Goal: Task Accomplishment & Management: Manage account settings

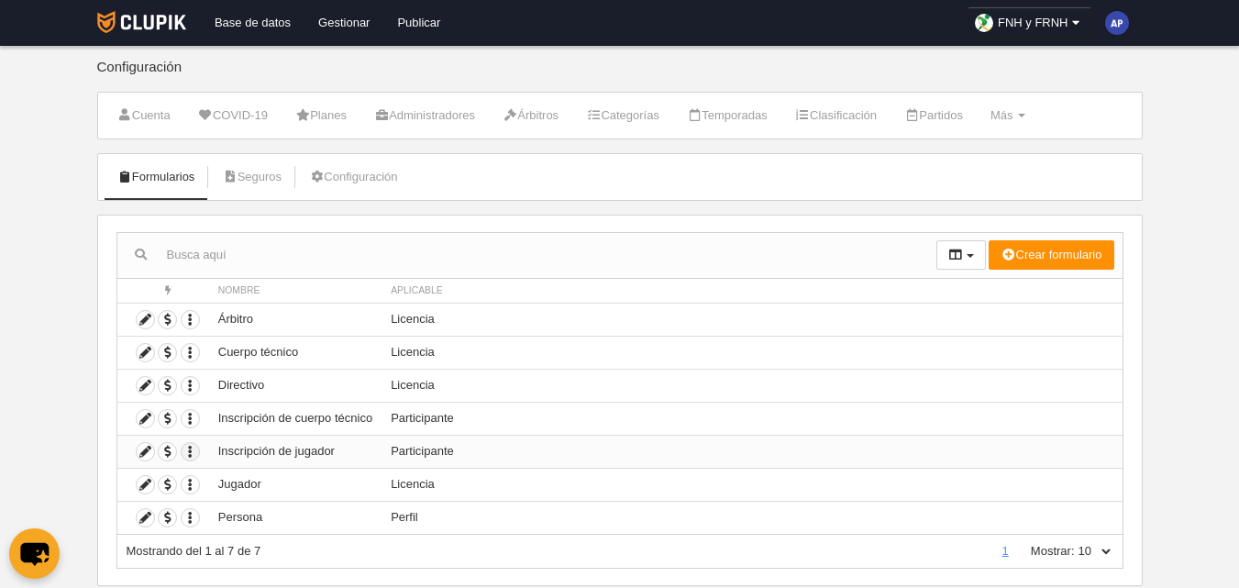
click at [190, 448] on icon "button" at bounding box center [190, 451] width 17 height 17
click at [86, 427] on body "Base de datos Gestionar Publicar FNH y FRNH Ajustes generales Ir a vista públic…" at bounding box center [619, 294] width 1239 height 588
click at [148, 454] on icon at bounding box center [145, 451] width 17 height 17
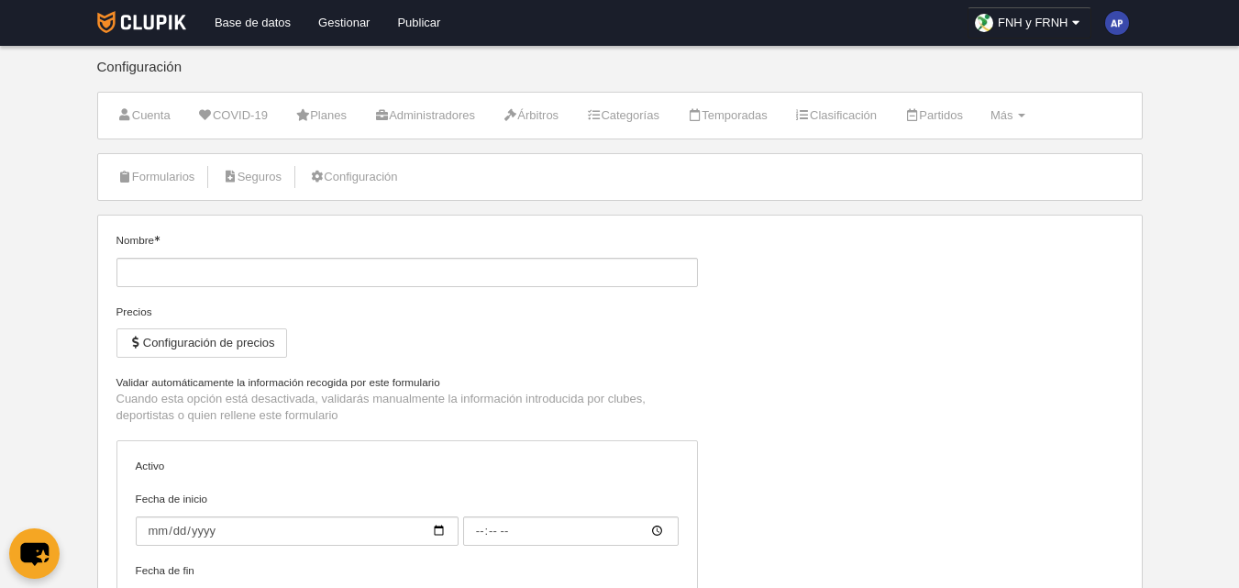
type input "Inscripción de jugador"
checkbox input "true"
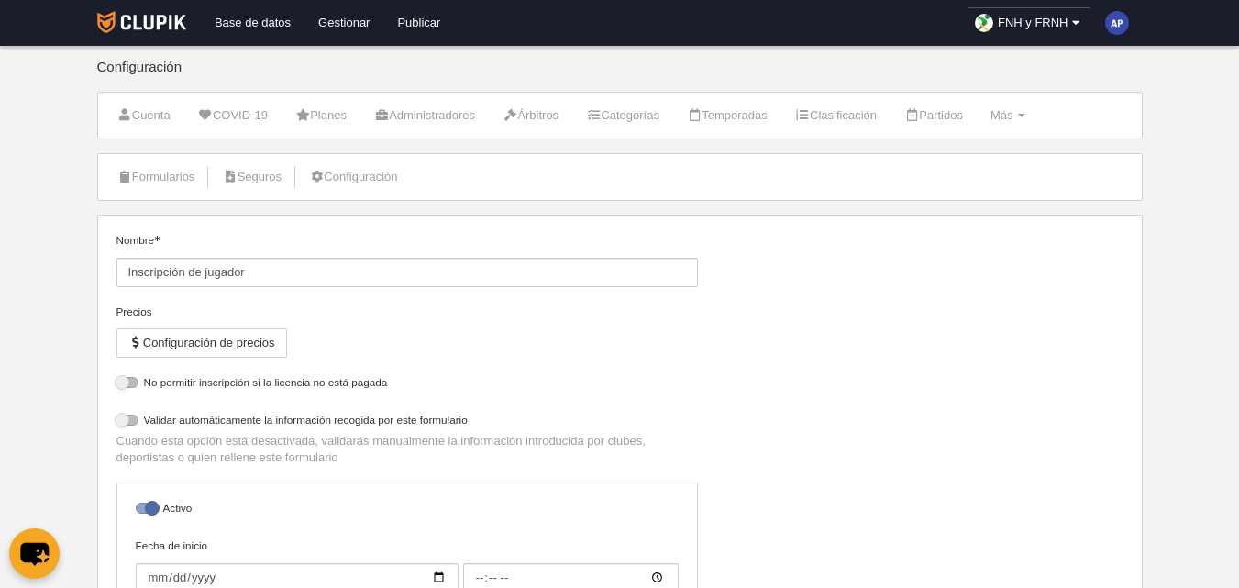
select select "selected"
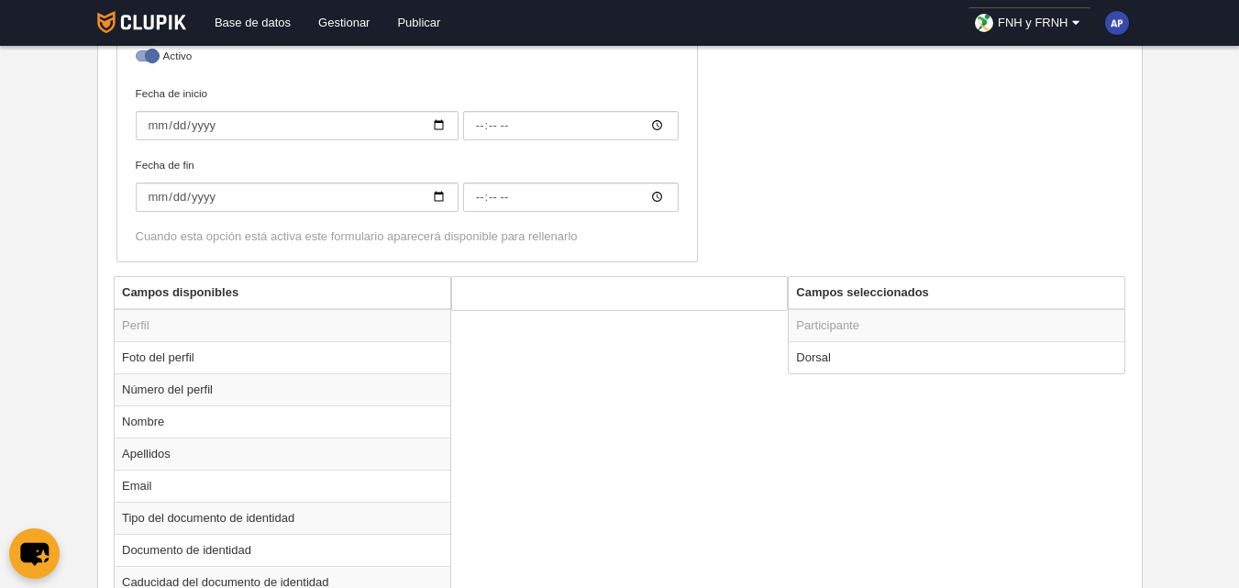
scroll to position [550, 0]
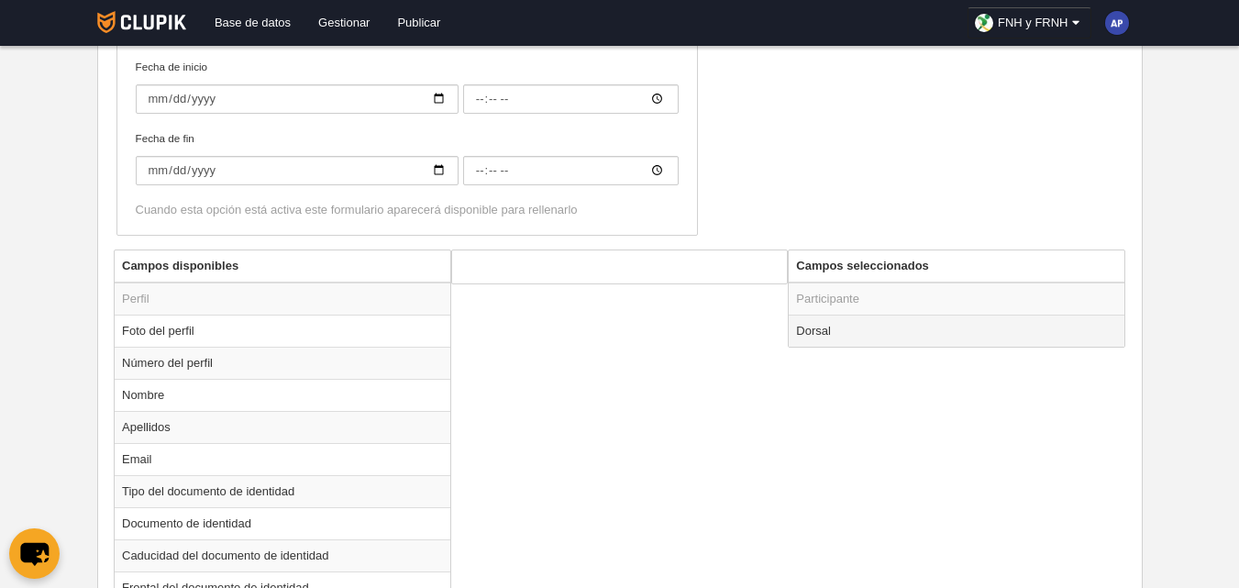
click at [873, 330] on td "Dorsal" at bounding box center [957, 331] width 336 height 32
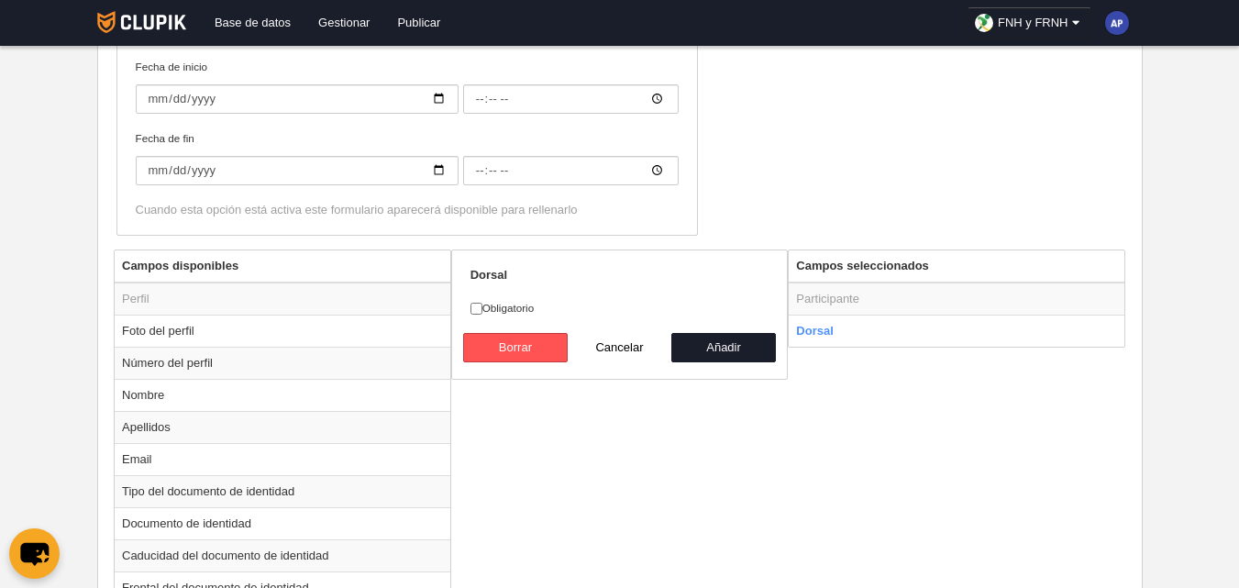
click at [619, 348] on button "Cancelar" at bounding box center [620, 347] width 105 height 29
radio input "false"
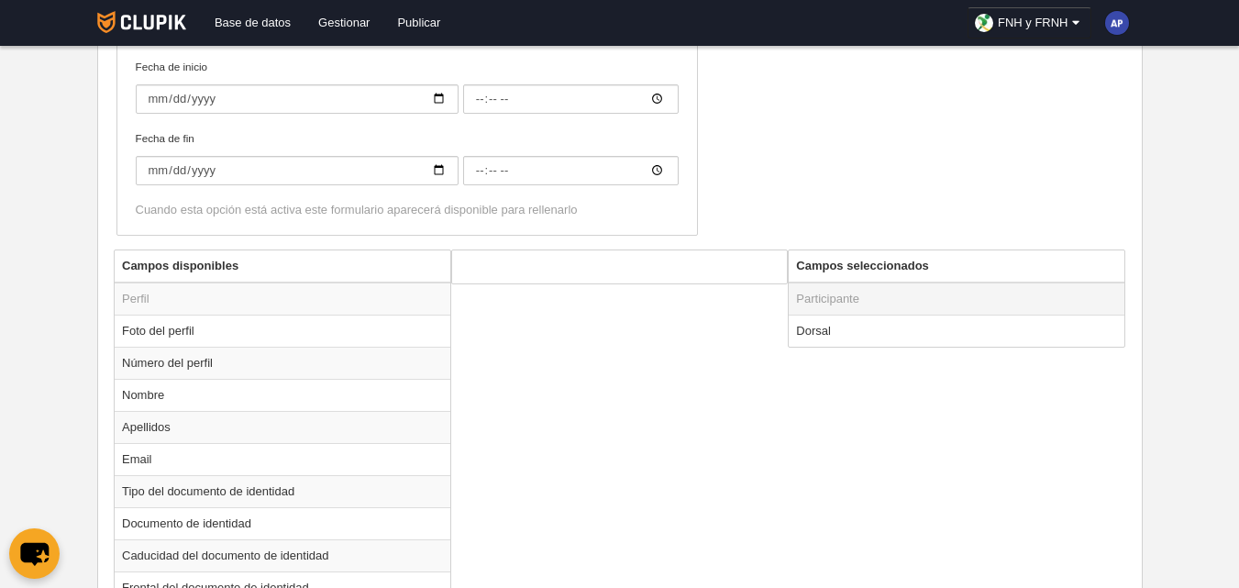
click at [824, 301] on td "Participante" at bounding box center [957, 298] width 336 height 33
click at [234, 334] on td "Foto del perfil" at bounding box center [283, 331] width 336 height 32
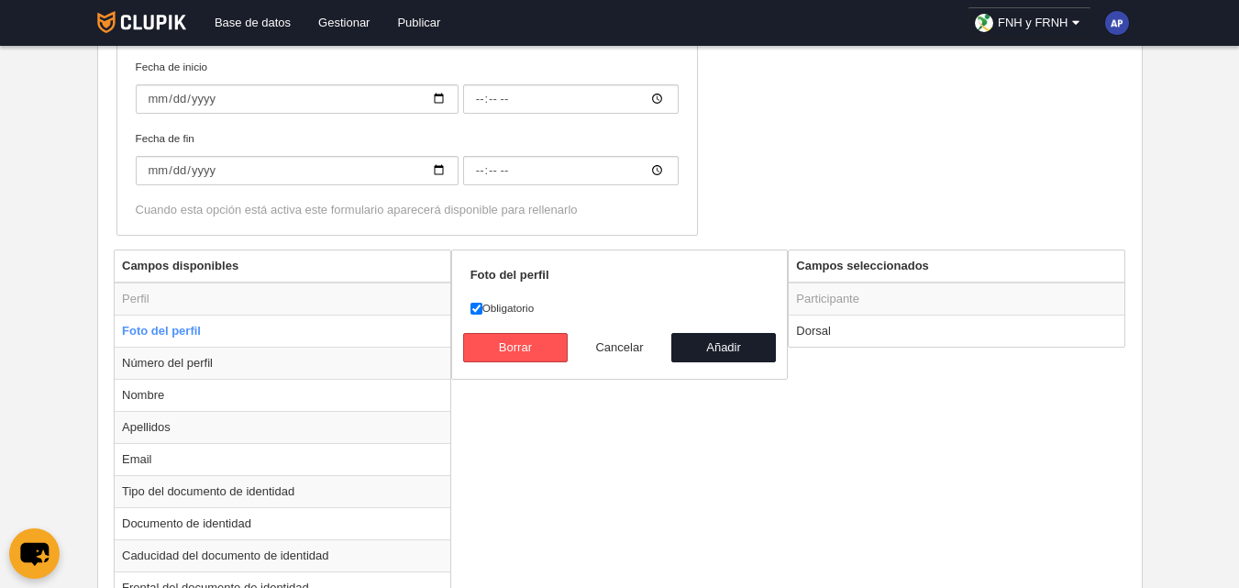
click at [615, 348] on button "Cancelar" at bounding box center [620, 347] width 105 height 29
radio input "false"
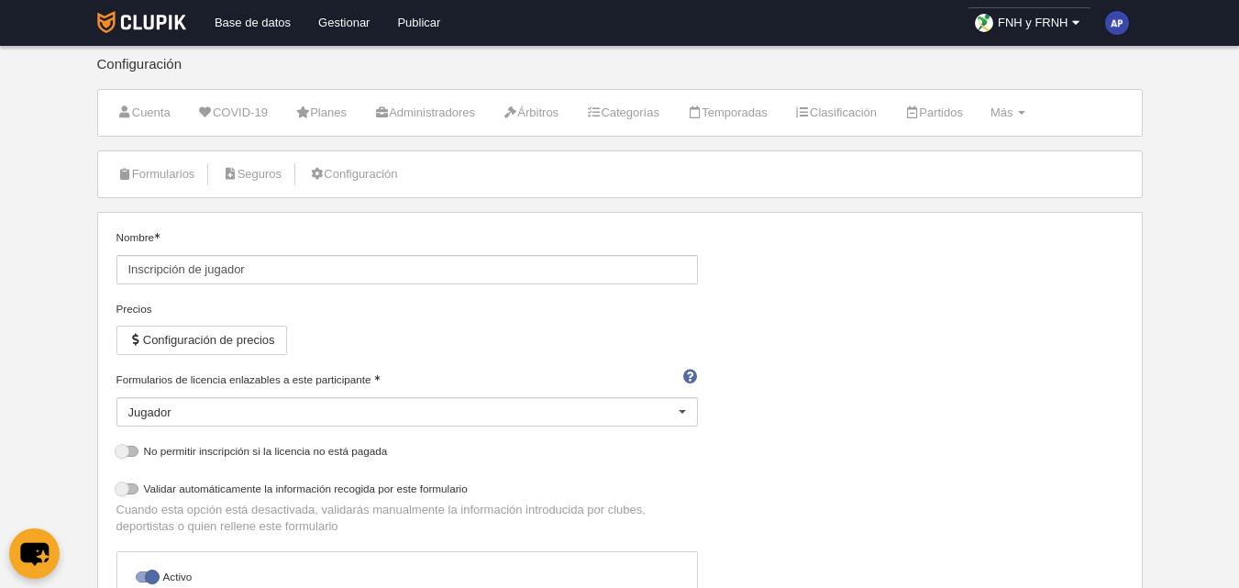
scroll to position [0, 0]
click at [159, 171] on link "Formularios" at bounding box center [156, 177] width 98 height 28
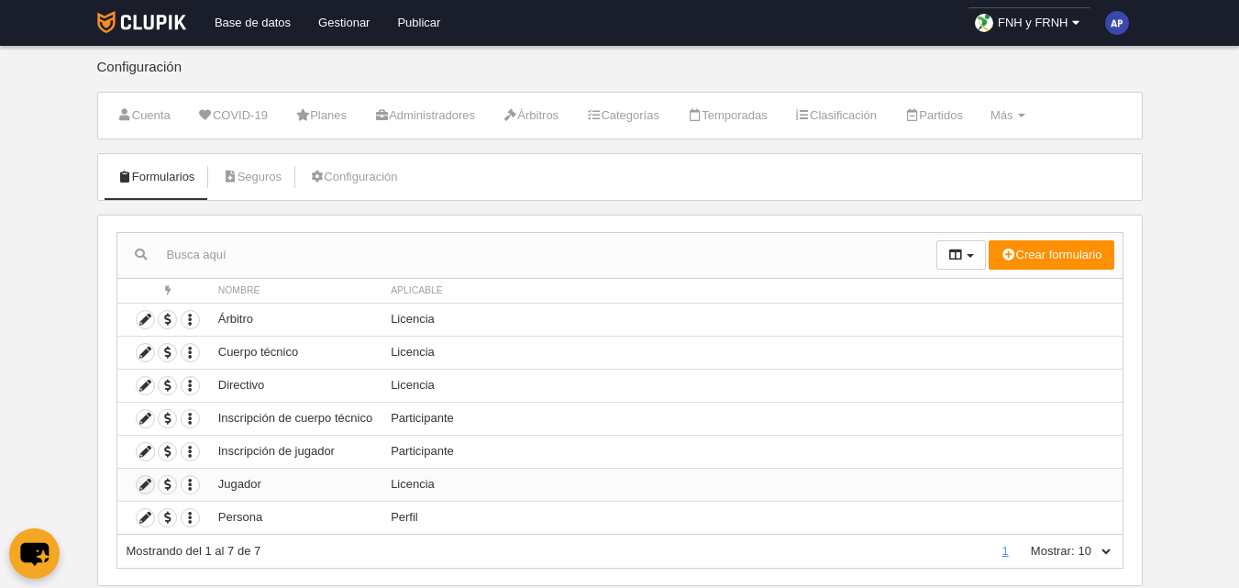
click at [147, 483] on icon at bounding box center [145, 484] width 17 height 17
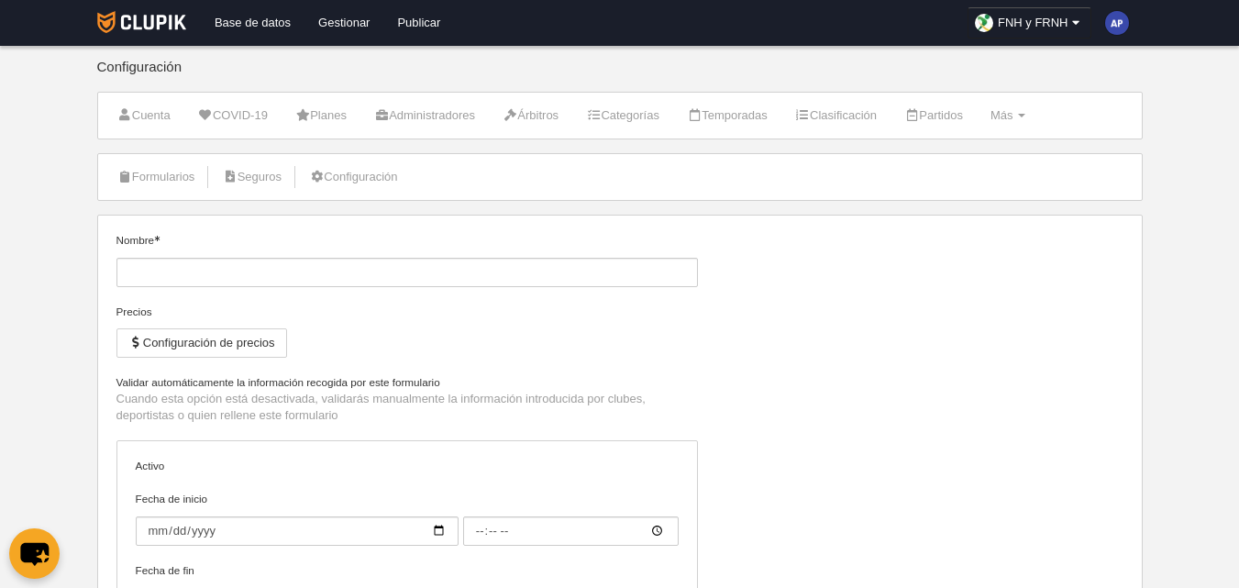
type input "Jugador"
checkbox input "true"
type input "[DATE]"
type input "00:00"
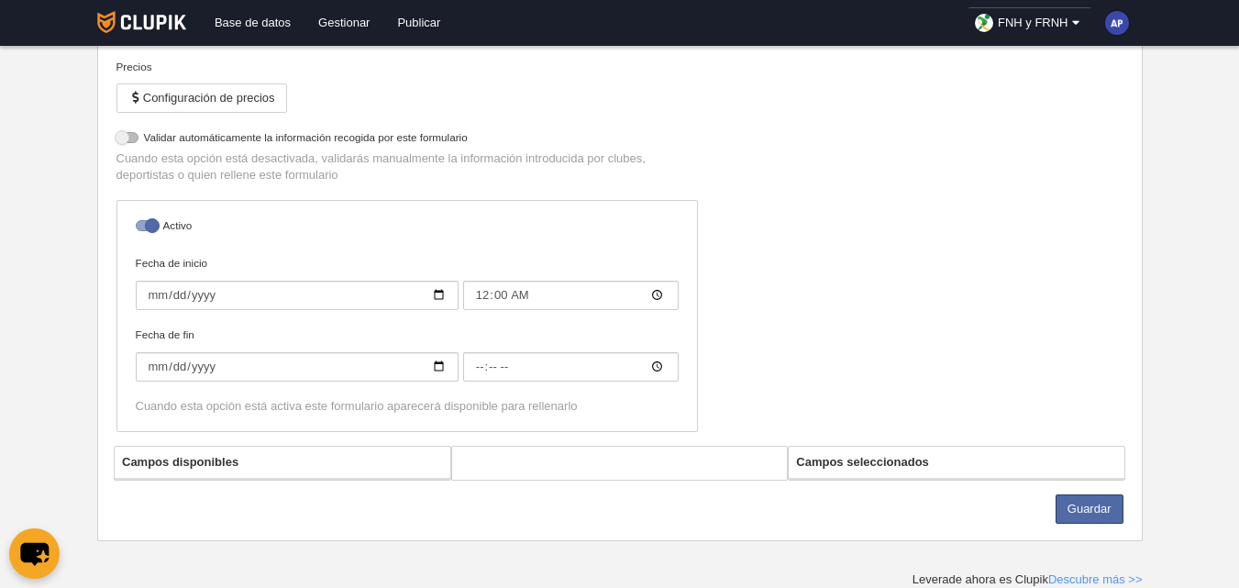
select select "selected"
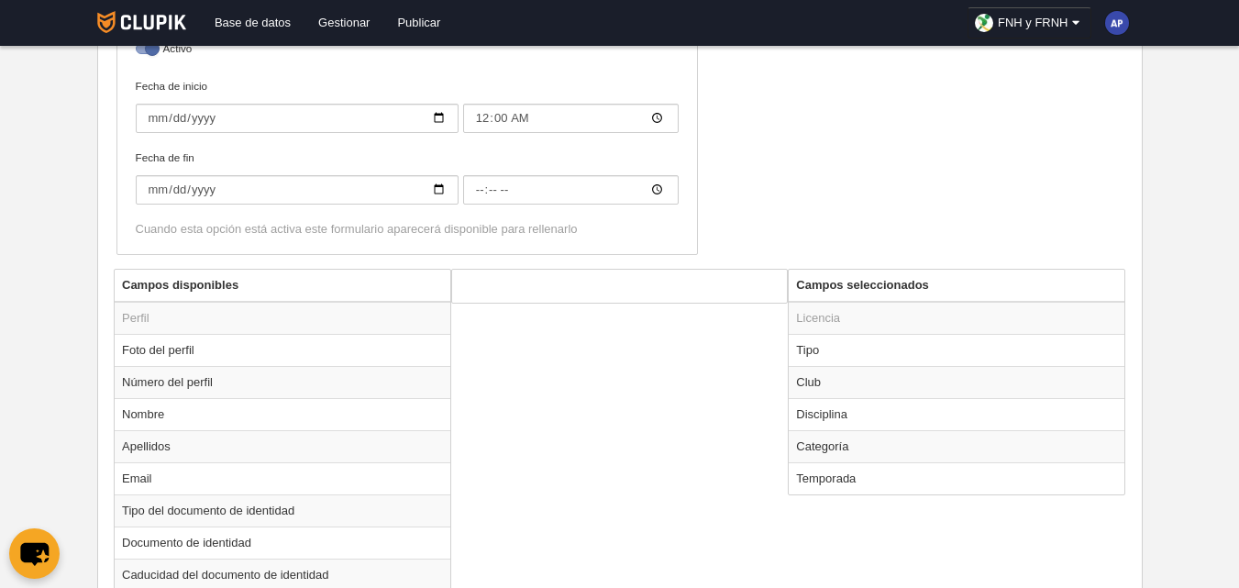
scroll to position [520, 0]
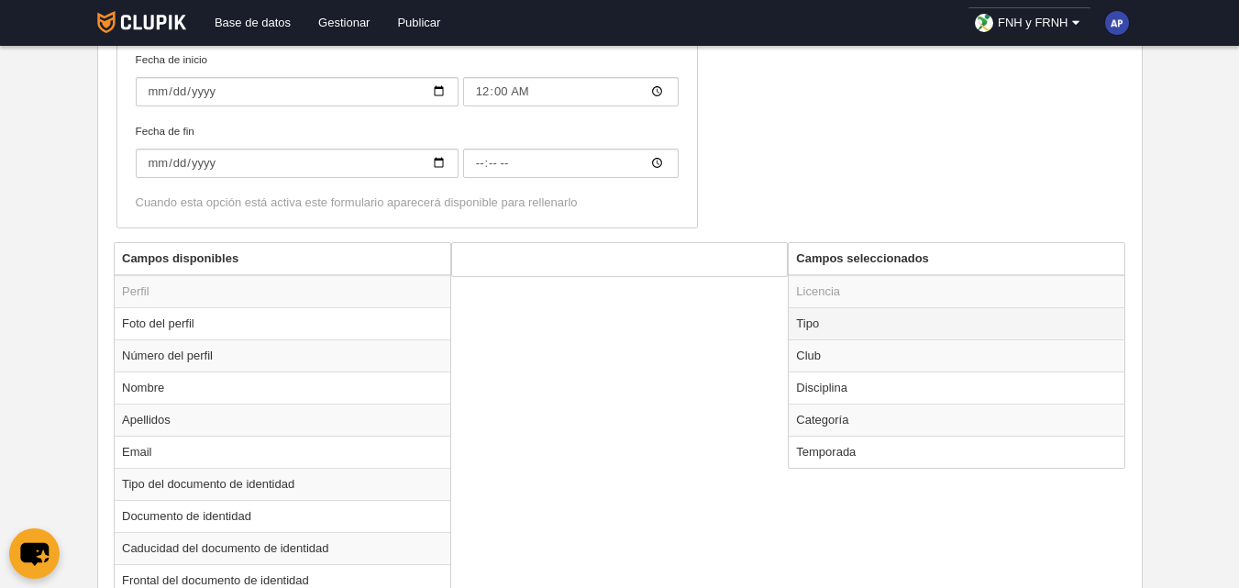
click at [858, 324] on td "Tipo" at bounding box center [957, 323] width 336 height 32
radio input "true"
select select "player"
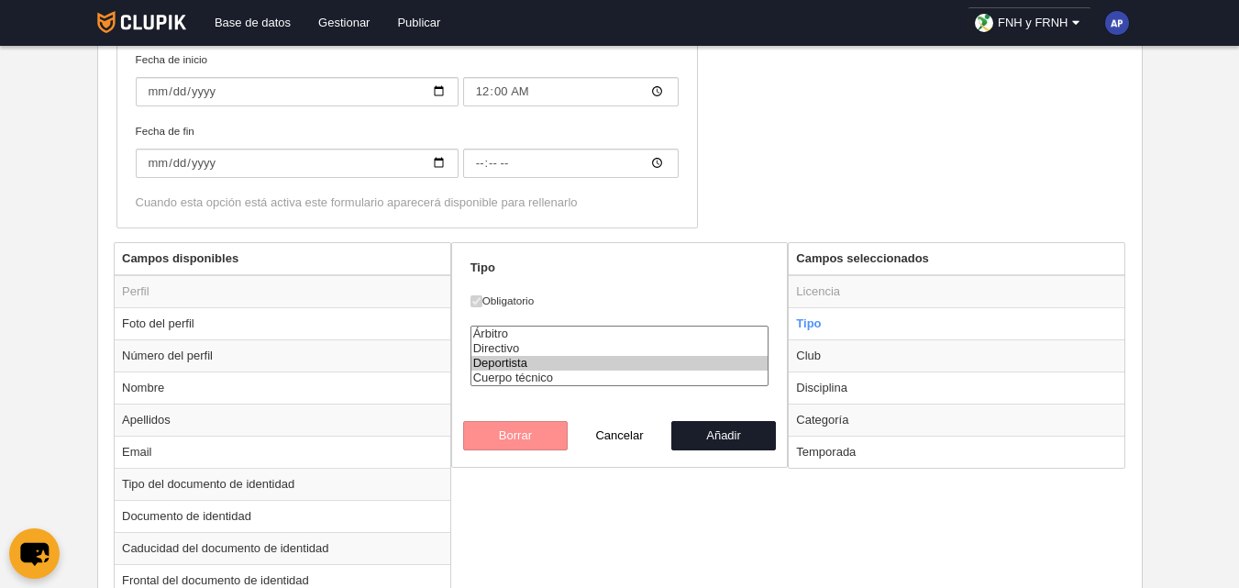
click at [628, 433] on button "Cancelar" at bounding box center [620, 435] width 105 height 29
radio input "false"
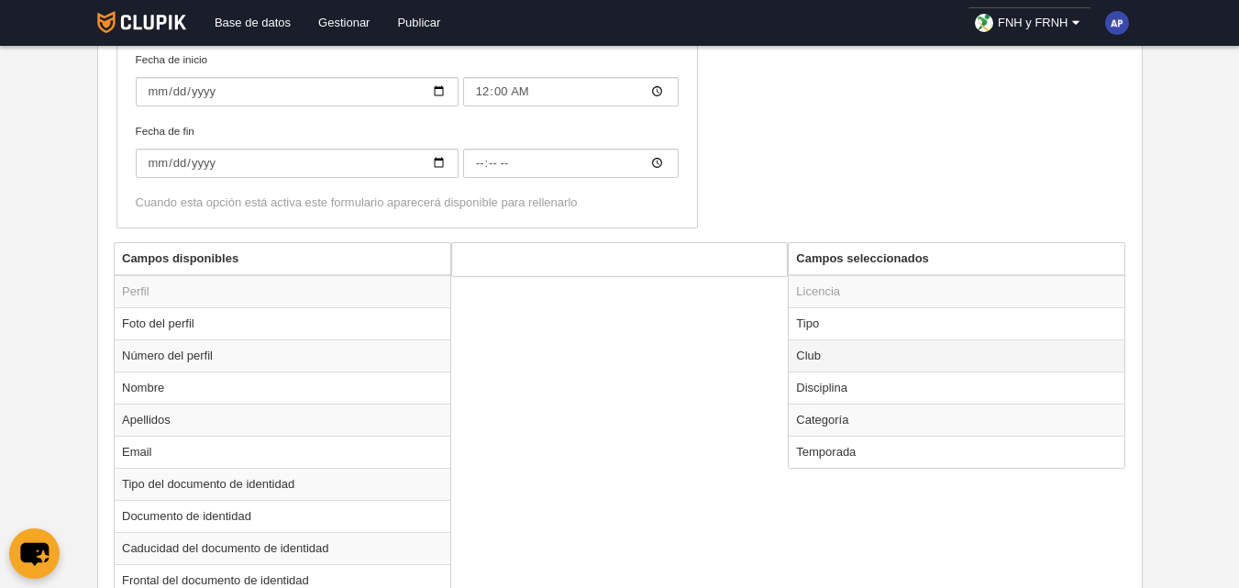
click at [845, 362] on td "Club" at bounding box center [957, 355] width 336 height 32
radio input "true"
select select
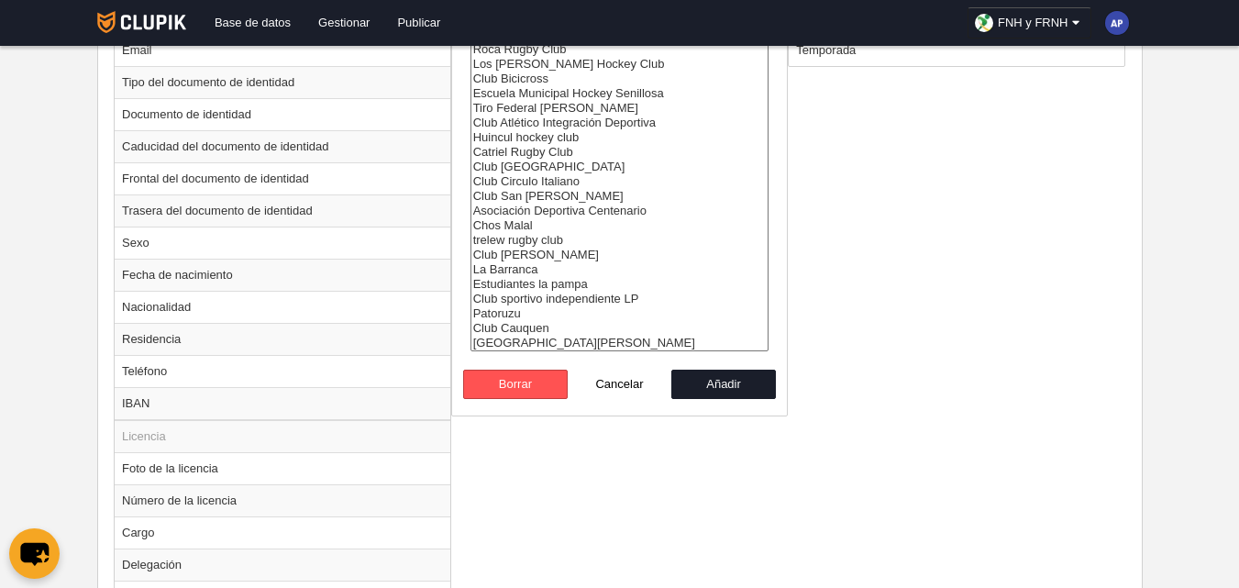
scroll to position [1070, 0]
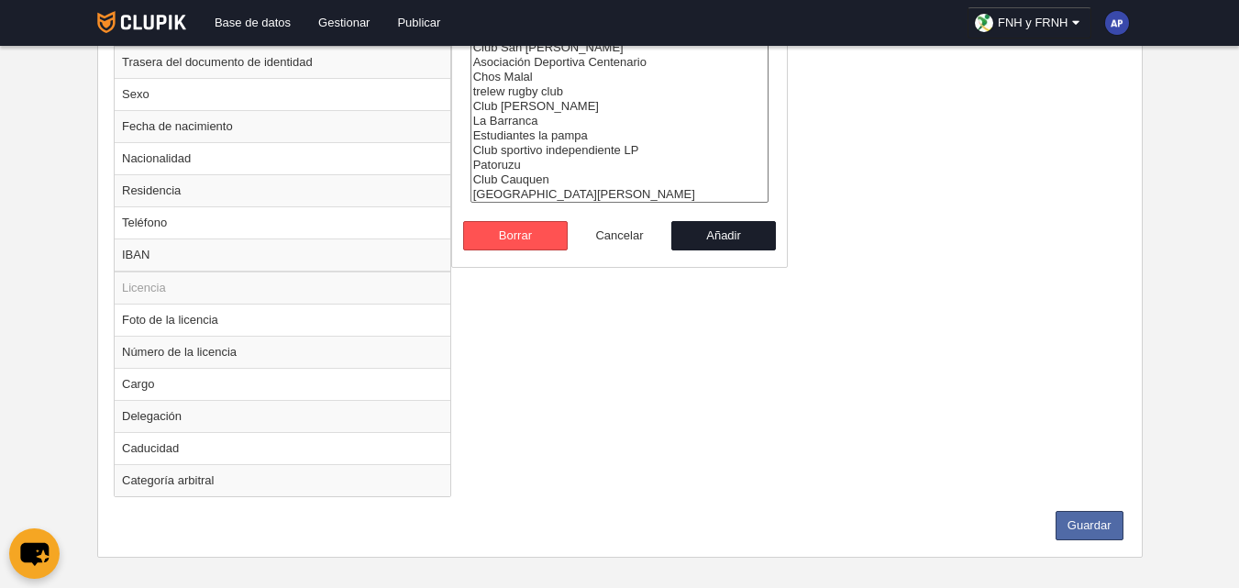
click at [619, 235] on button "Cancelar" at bounding box center [620, 235] width 105 height 29
radio input "false"
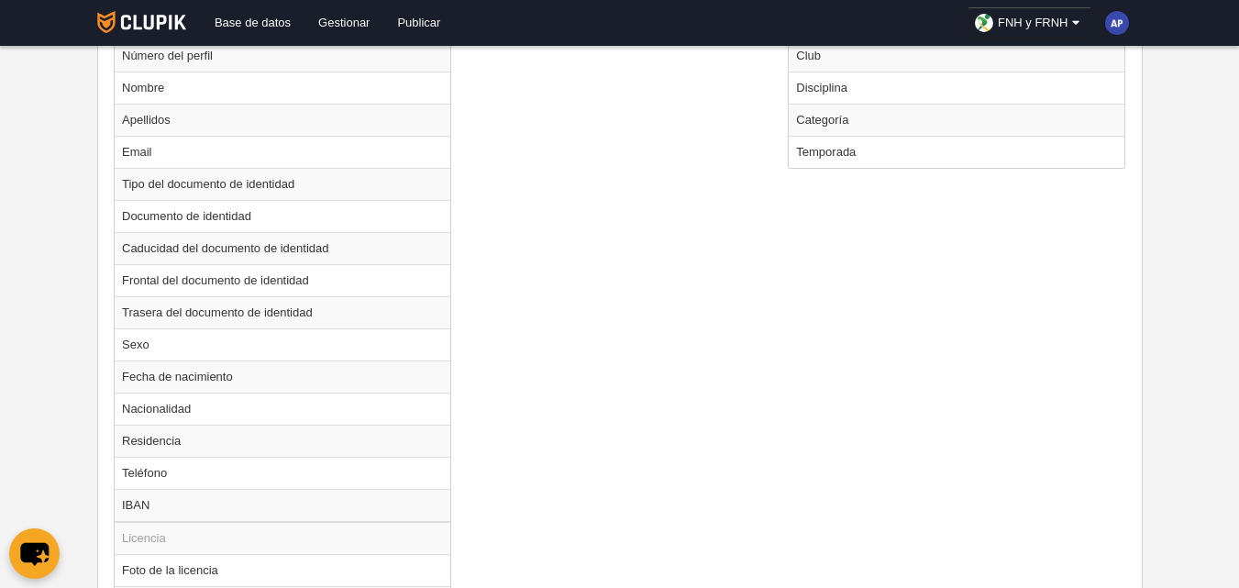
scroll to position [520, 0]
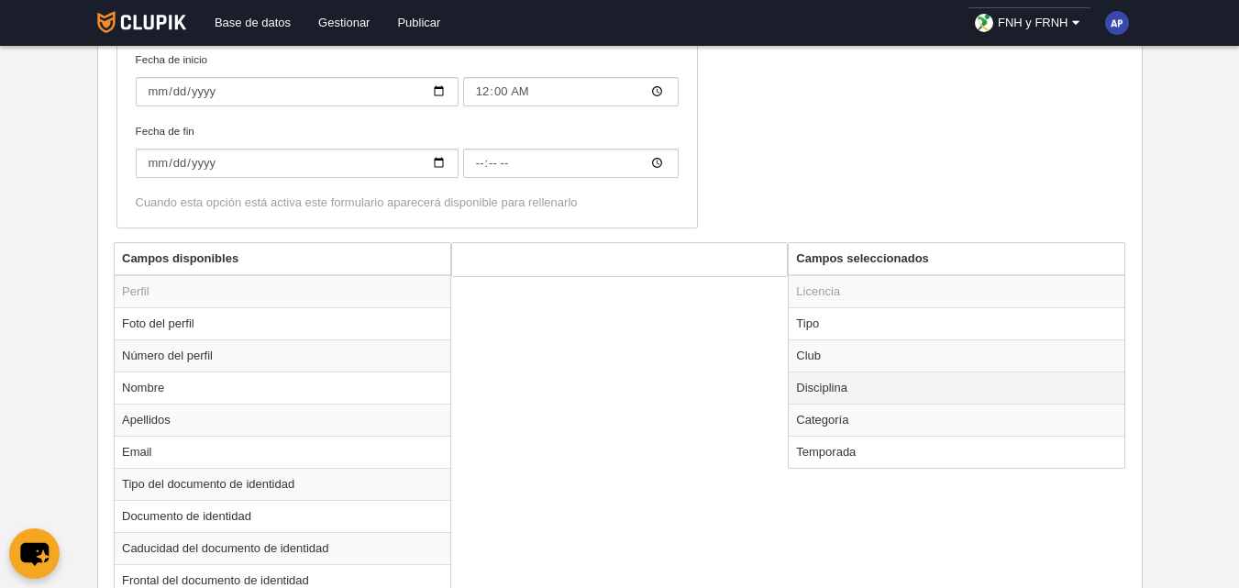
click at [836, 384] on td "Disciplina" at bounding box center [957, 387] width 336 height 32
radio input "true"
select select
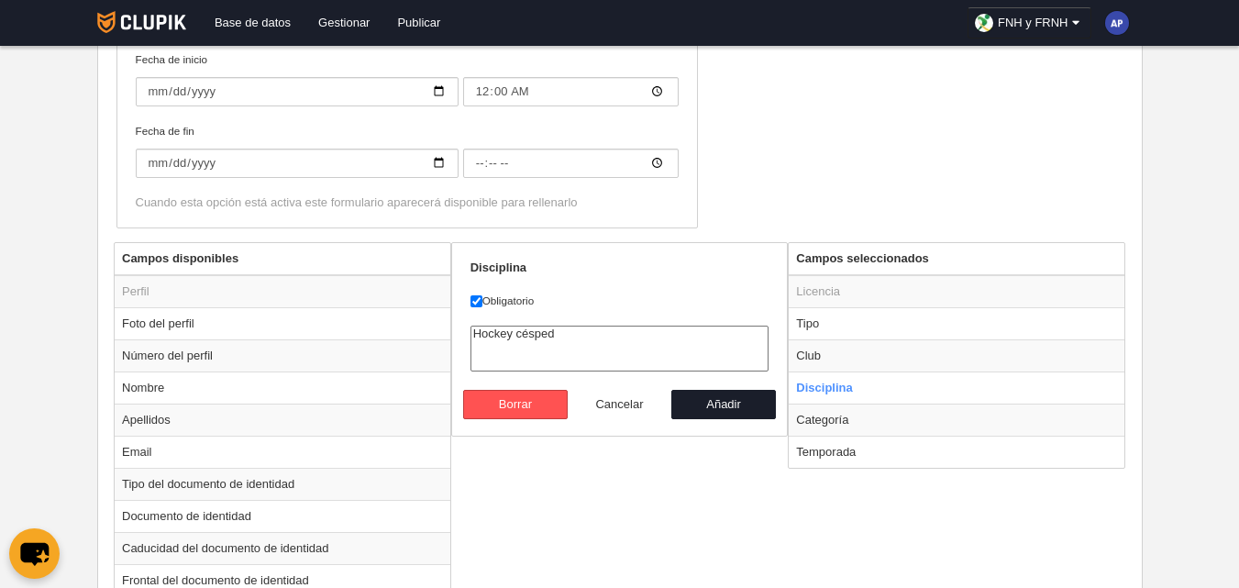
click at [633, 403] on button "Cancelar" at bounding box center [620, 404] width 105 height 29
radio input "false"
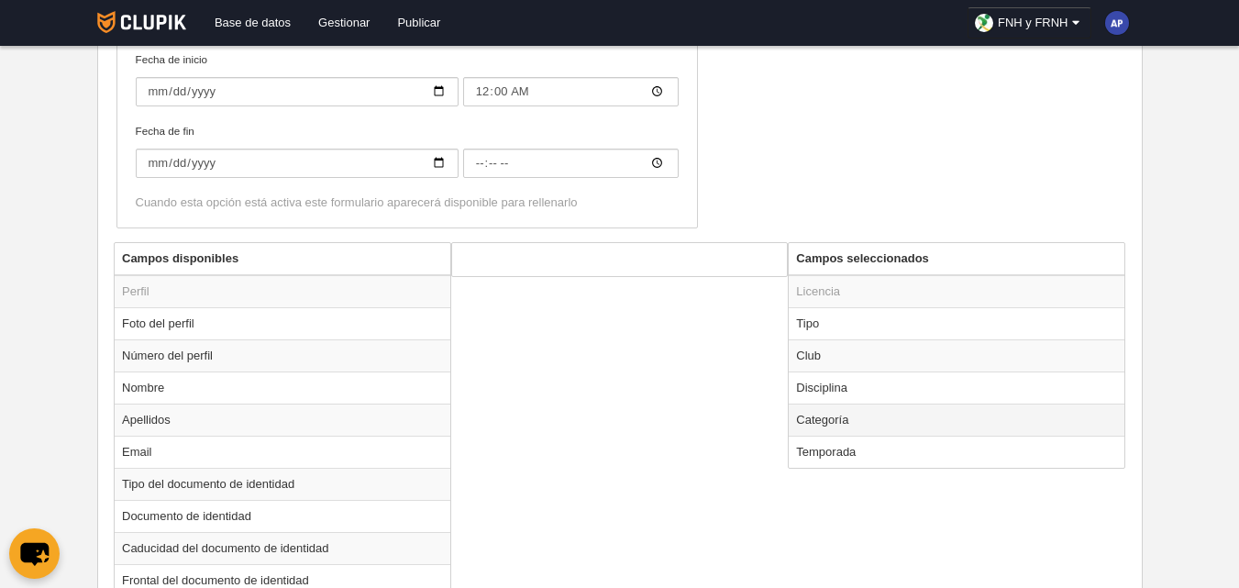
click at [824, 425] on td "Categoría" at bounding box center [957, 420] width 336 height 32
radio input "true"
select select
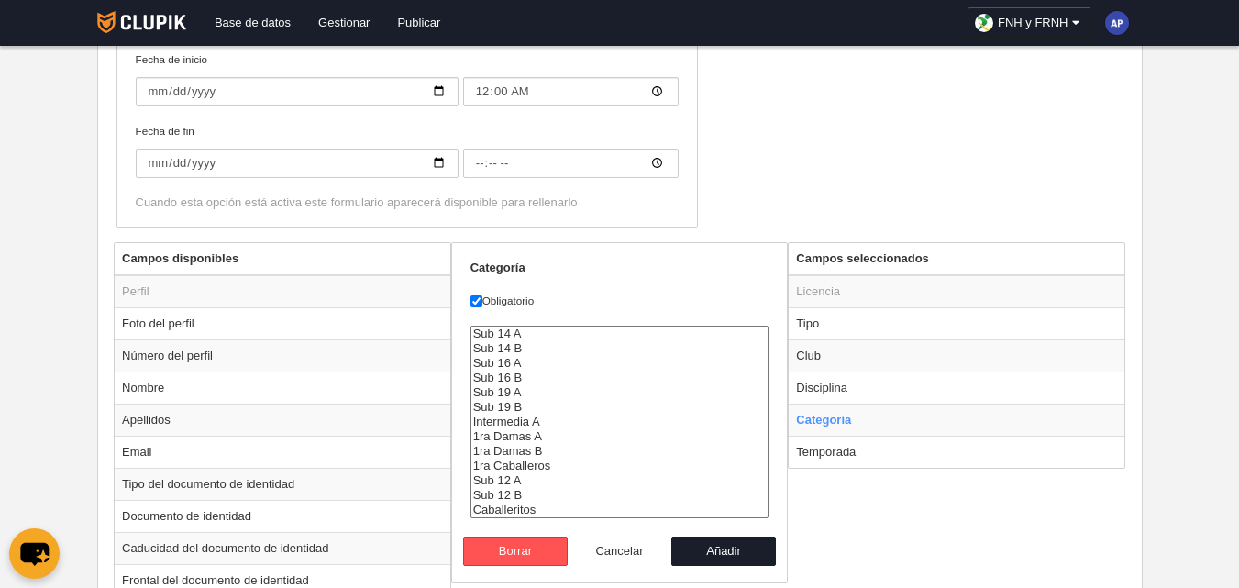
click at [625, 547] on button "Cancelar" at bounding box center [620, 550] width 105 height 29
radio input "false"
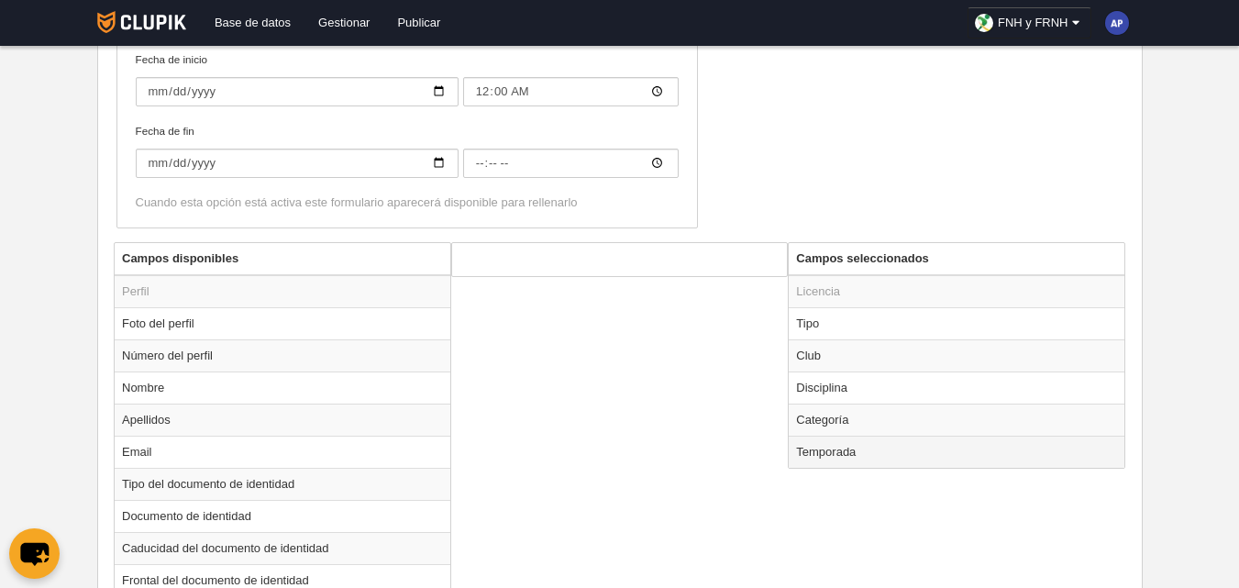
click at [831, 452] on td "Temporada" at bounding box center [957, 452] width 336 height 32
radio input "true"
select select
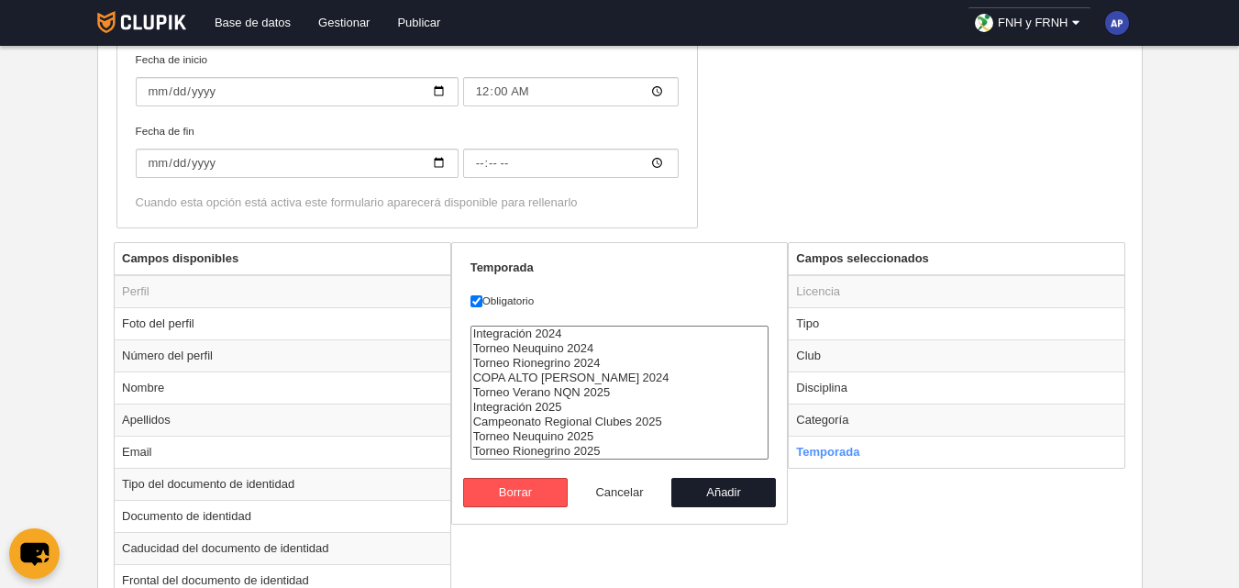
click at [616, 492] on button "Cancelar" at bounding box center [620, 492] width 105 height 29
radio input "false"
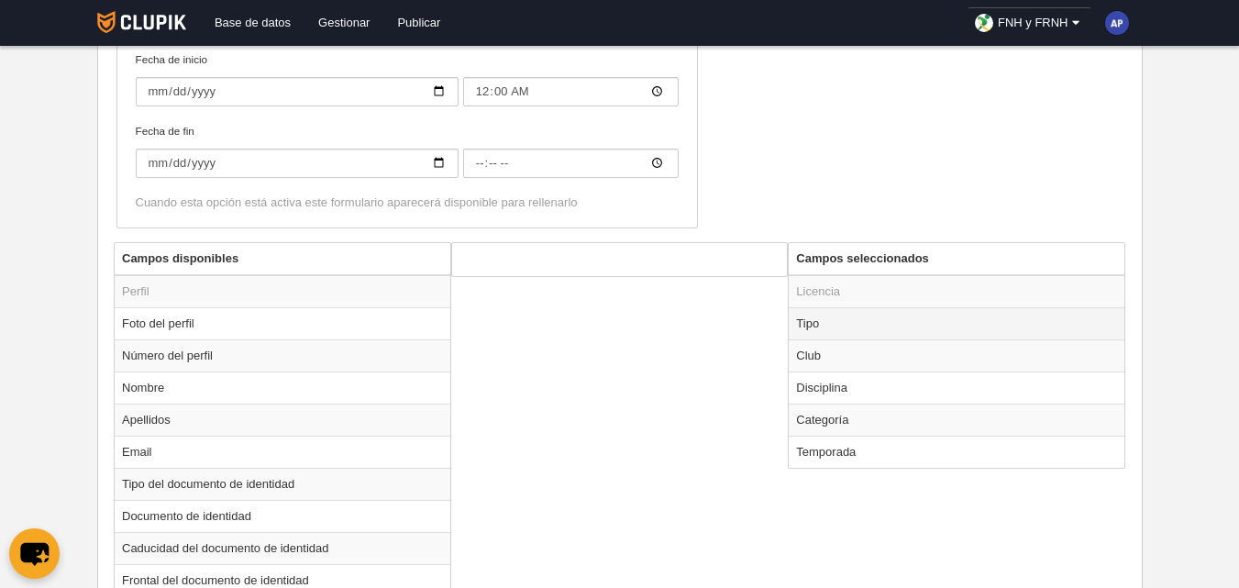
click at [836, 326] on td "Tipo" at bounding box center [957, 323] width 336 height 32
radio input "true"
select select "player"
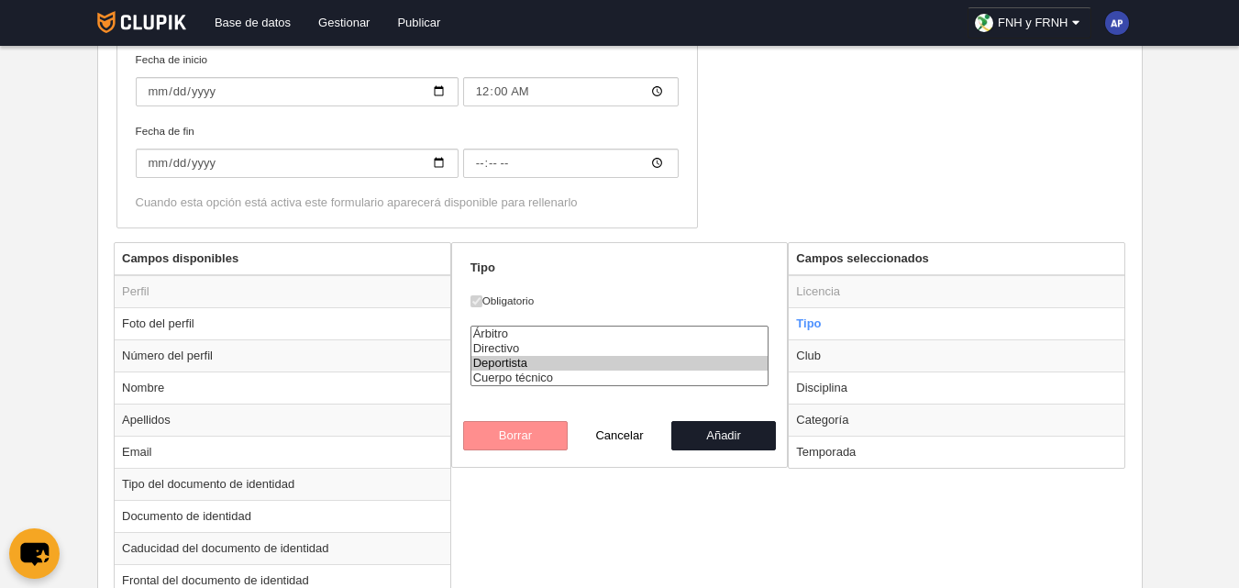
click at [600, 430] on button "Cancelar" at bounding box center [620, 435] width 105 height 29
radio input "false"
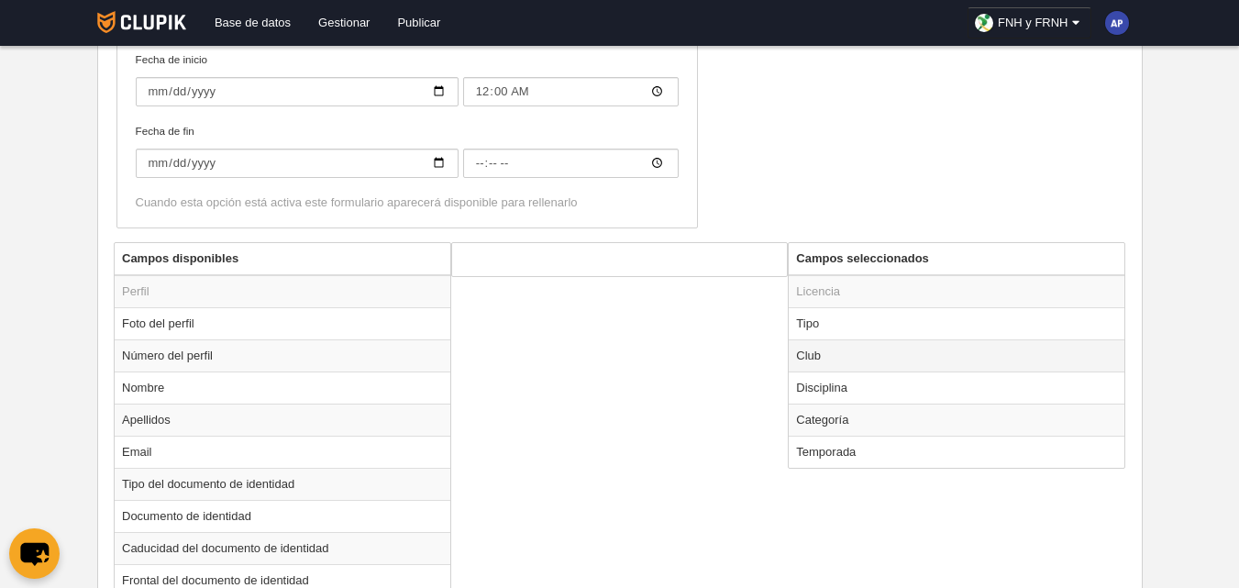
click at [811, 356] on td "Club" at bounding box center [957, 355] width 336 height 32
radio input "true"
select select
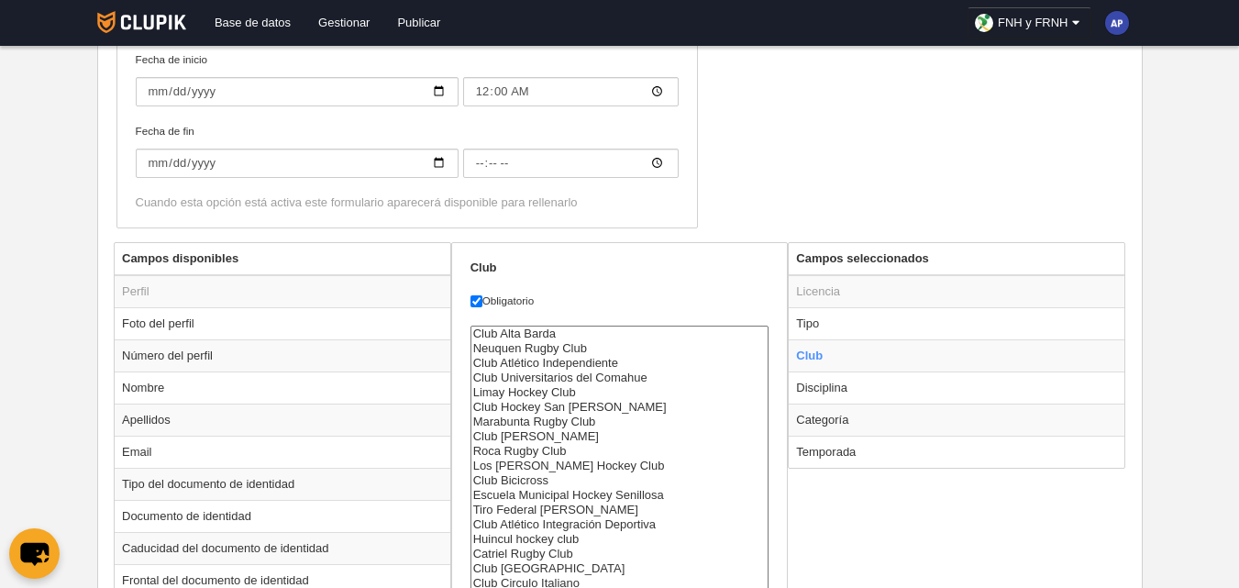
scroll to position [1070, 0]
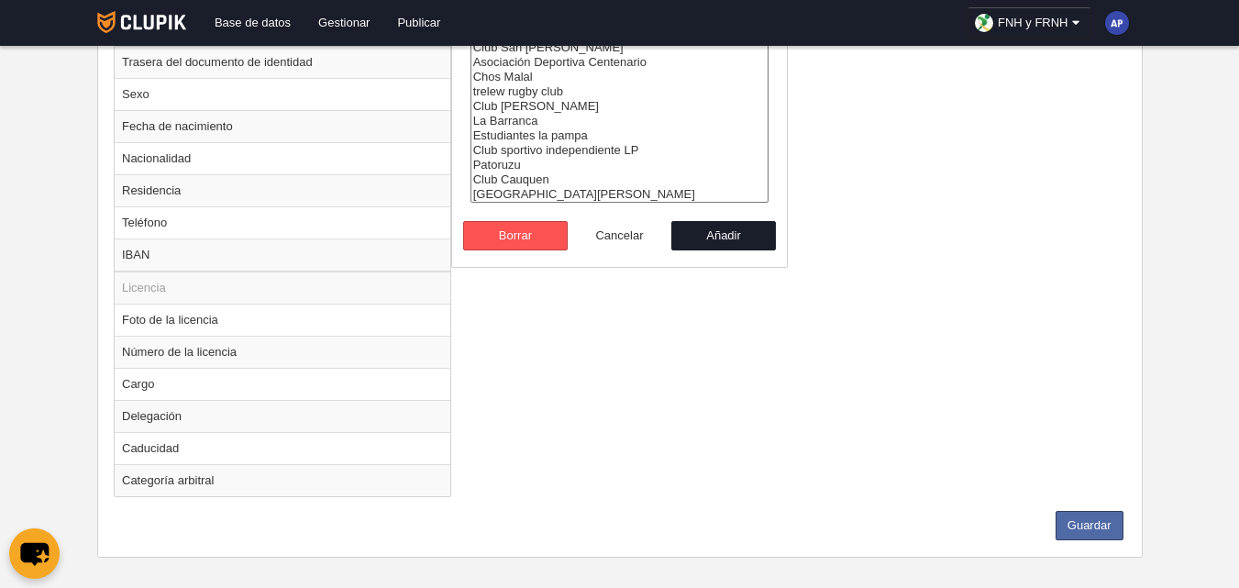
click at [620, 235] on button "Cancelar" at bounding box center [620, 235] width 105 height 29
radio input "false"
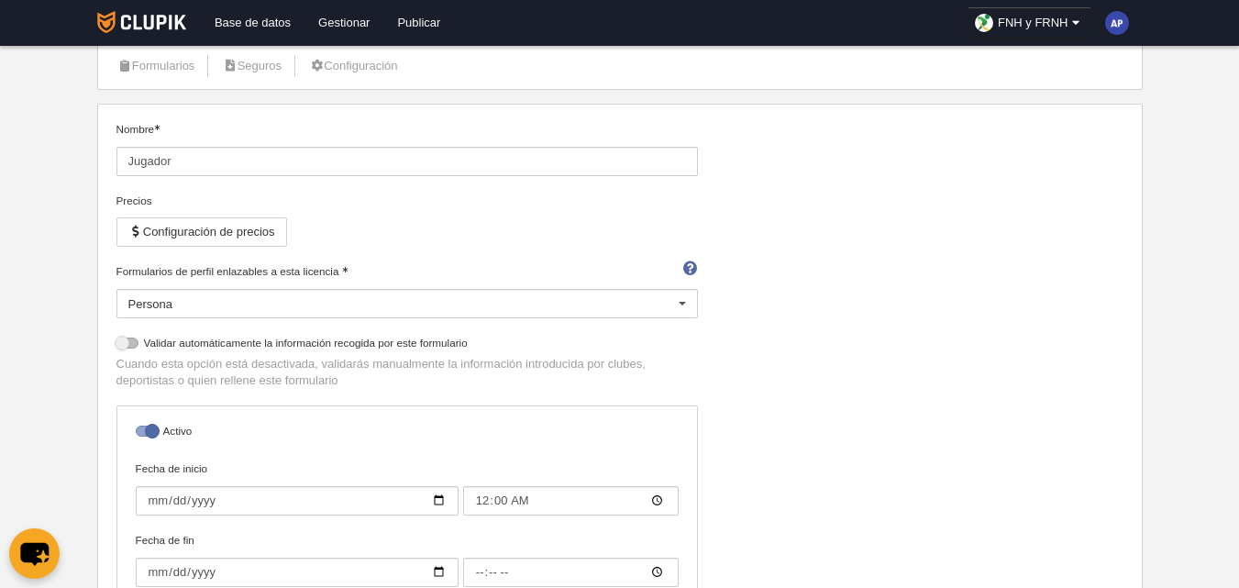
scroll to position [0, 0]
